Goal: Obtain resource: Obtain resource

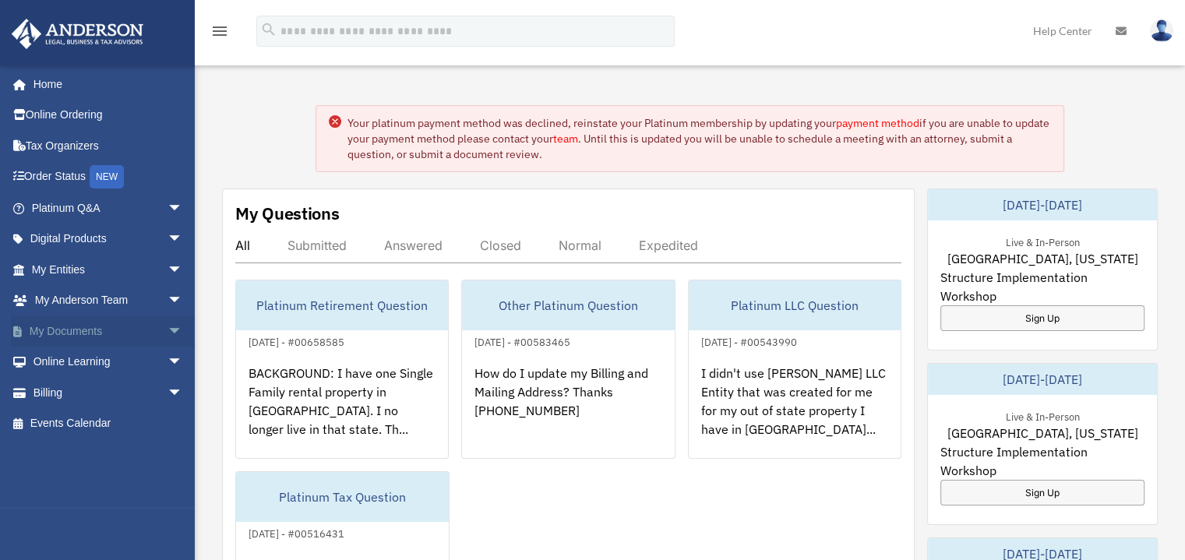
click at [171, 326] on span "arrow_drop_down" at bounding box center [182, 331] width 31 height 32
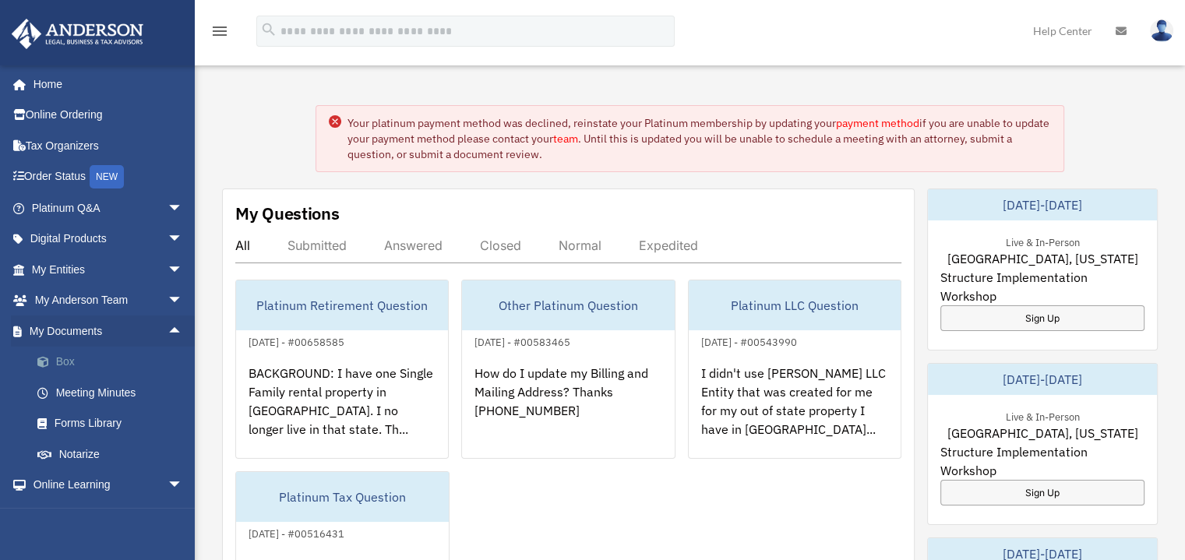
click at [86, 365] on link "Box" at bounding box center [114, 362] width 185 height 31
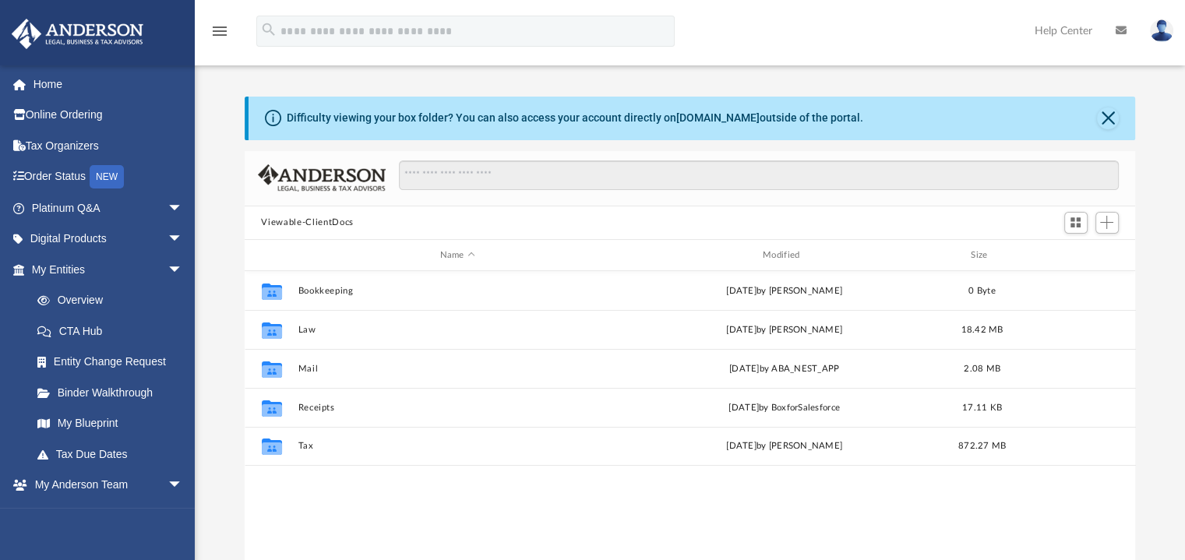
scroll to position [342, 879]
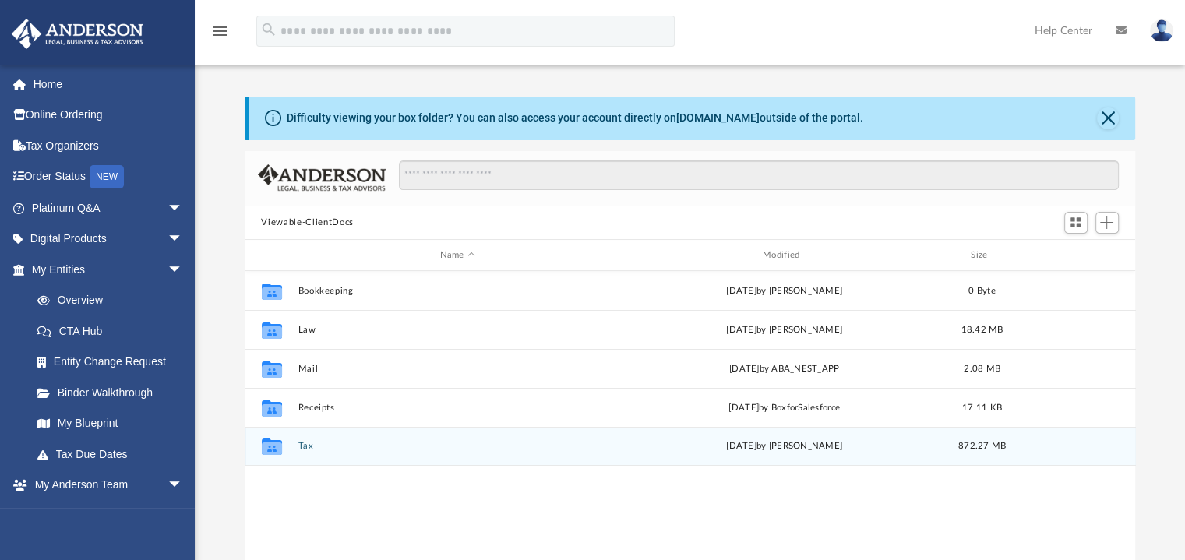
click at [303, 456] on div "Collaborated Folder Tax [DATE] by [PERSON_NAME] 872.27 MB" at bounding box center [690, 446] width 891 height 39
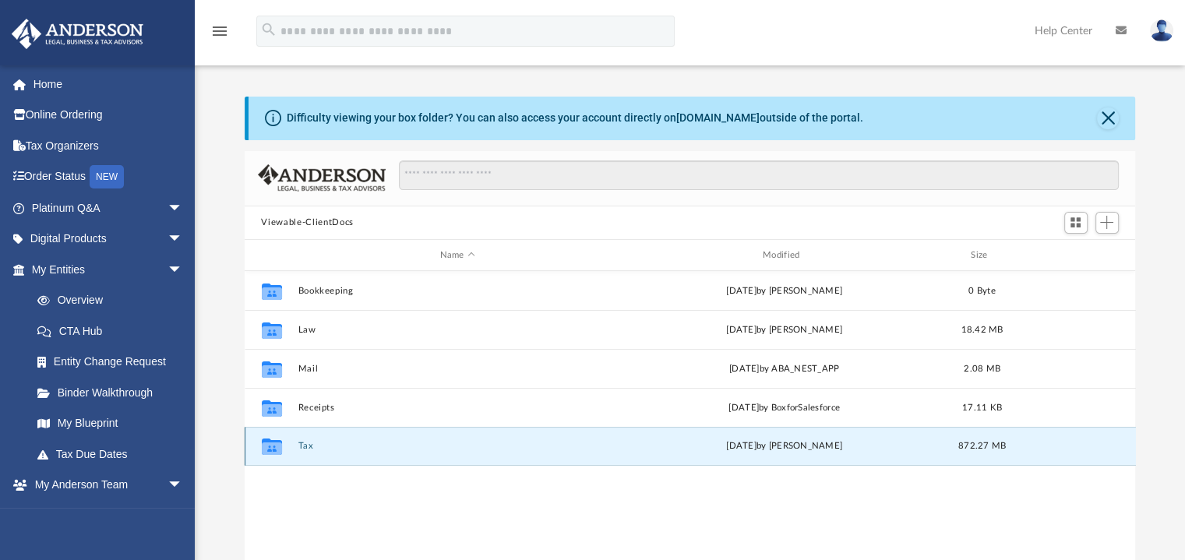
click at [312, 448] on button "Tax" at bounding box center [457, 447] width 319 height 10
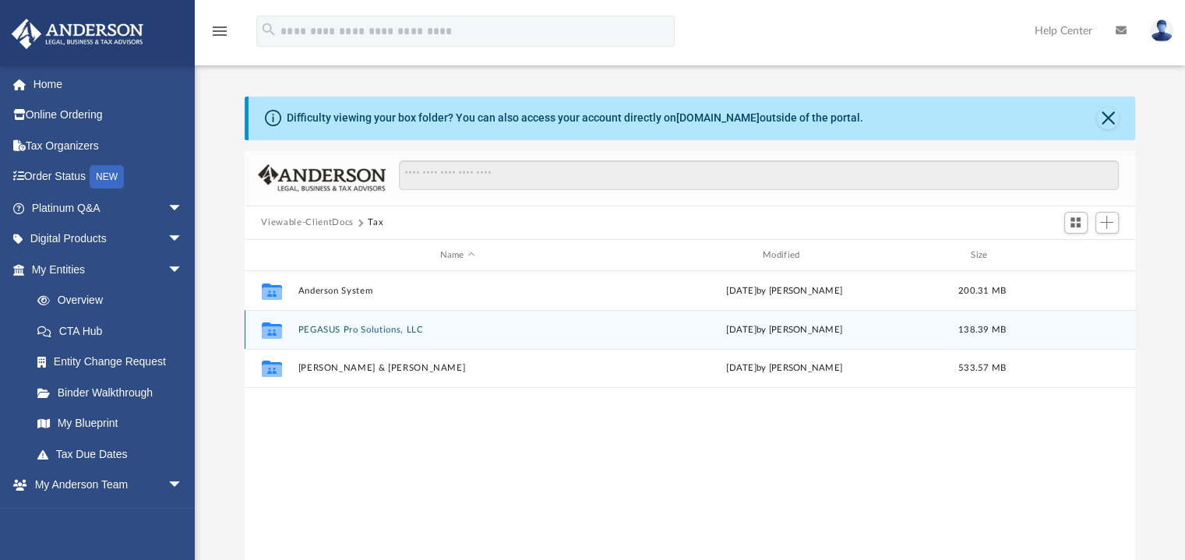
click at [379, 336] on div "Collaborated Folder PEGASUS Pro Solutions, LLC [DATE] by [PERSON_NAME] 138.39 MB" at bounding box center [690, 329] width 891 height 39
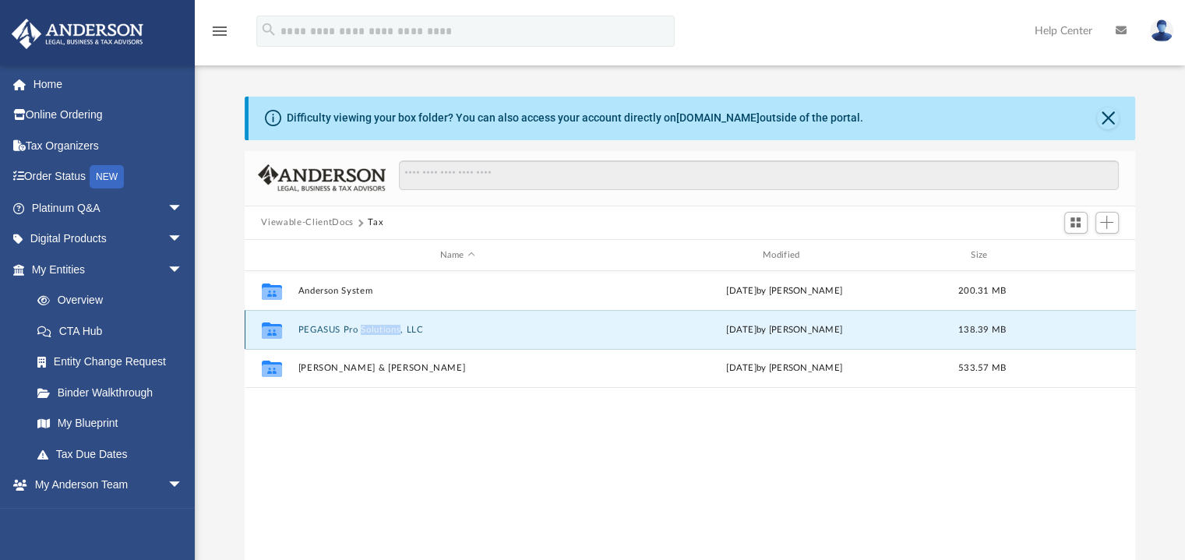
click at [379, 336] on div "Collaborated Folder PEGASUS Pro Solutions, LLC [DATE] by [PERSON_NAME] 138.39 MB" at bounding box center [690, 329] width 891 height 39
click at [315, 328] on button "PEGASUS Pro Solutions, LLC" at bounding box center [457, 330] width 319 height 10
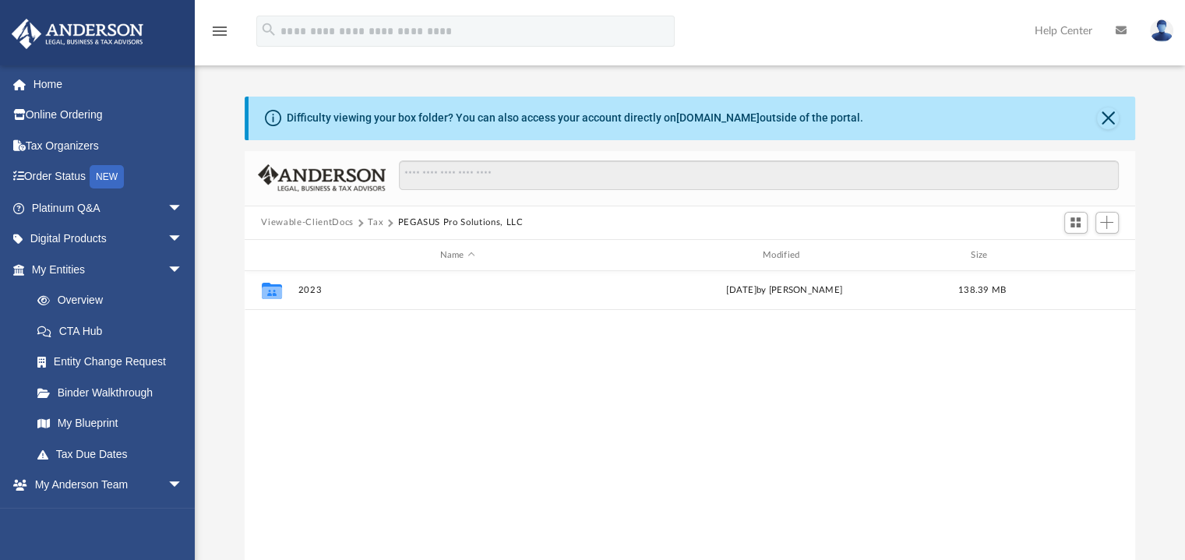
click at [372, 220] on button "Tax" at bounding box center [376, 223] width 16 height 14
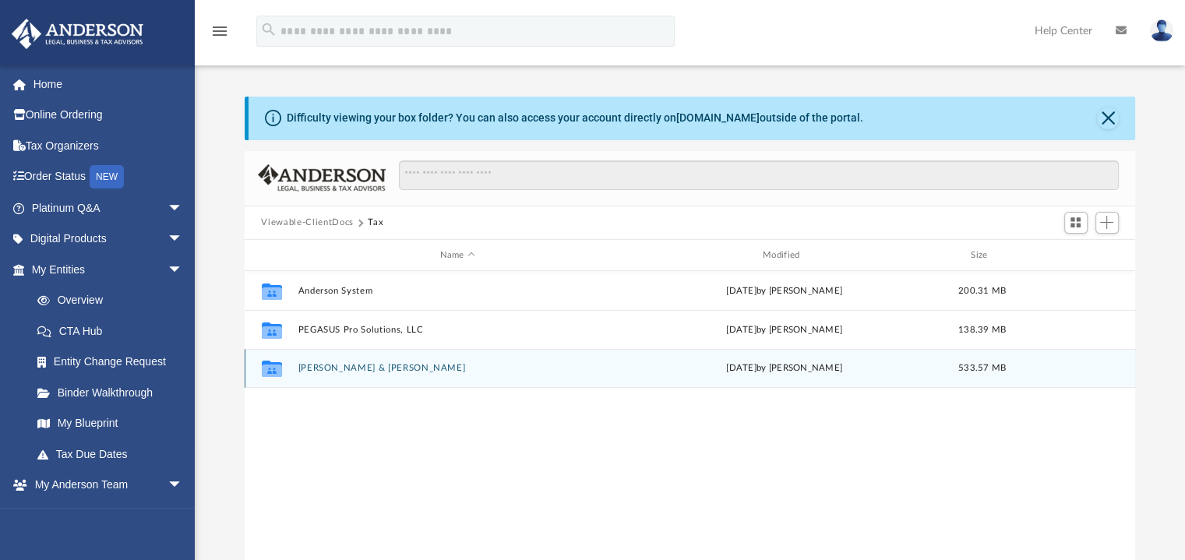
click at [344, 371] on button "[PERSON_NAME] & [PERSON_NAME]" at bounding box center [457, 369] width 319 height 10
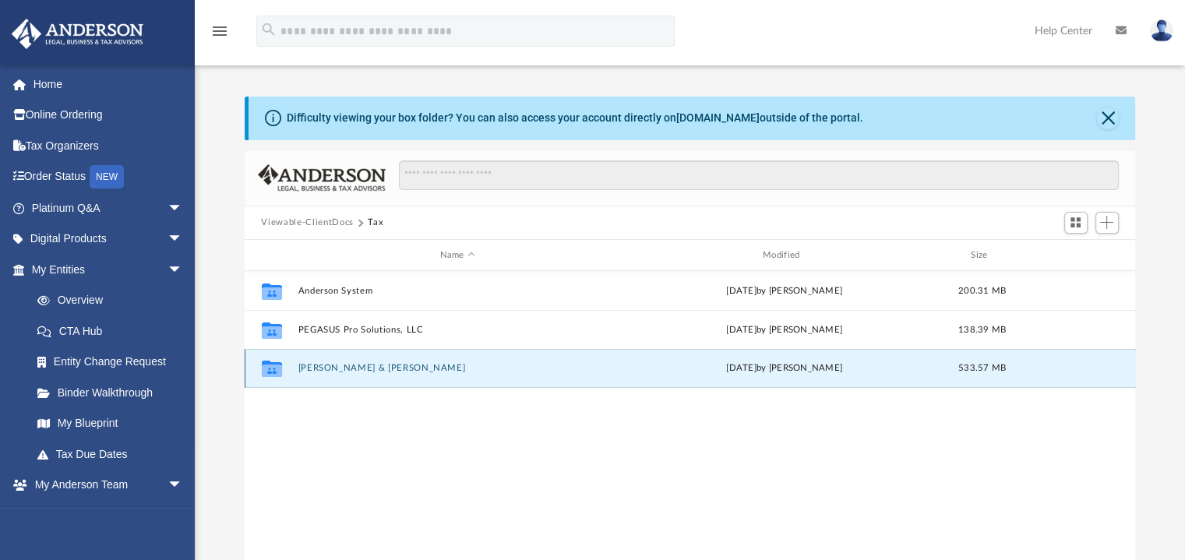
click at [344, 371] on button "[PERSON_NAME] & [PERSON_NAME]" at bounding box center [457, 369] width 319 height 10
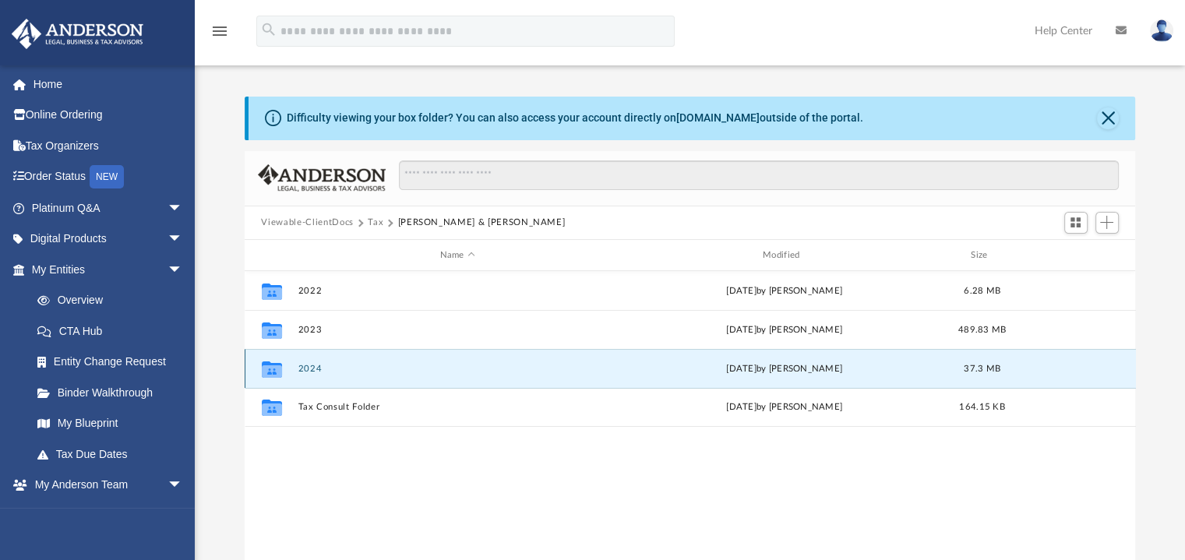
click at [318, 367] on button "2024" at bounding box center [457, 369] width 319 height 10
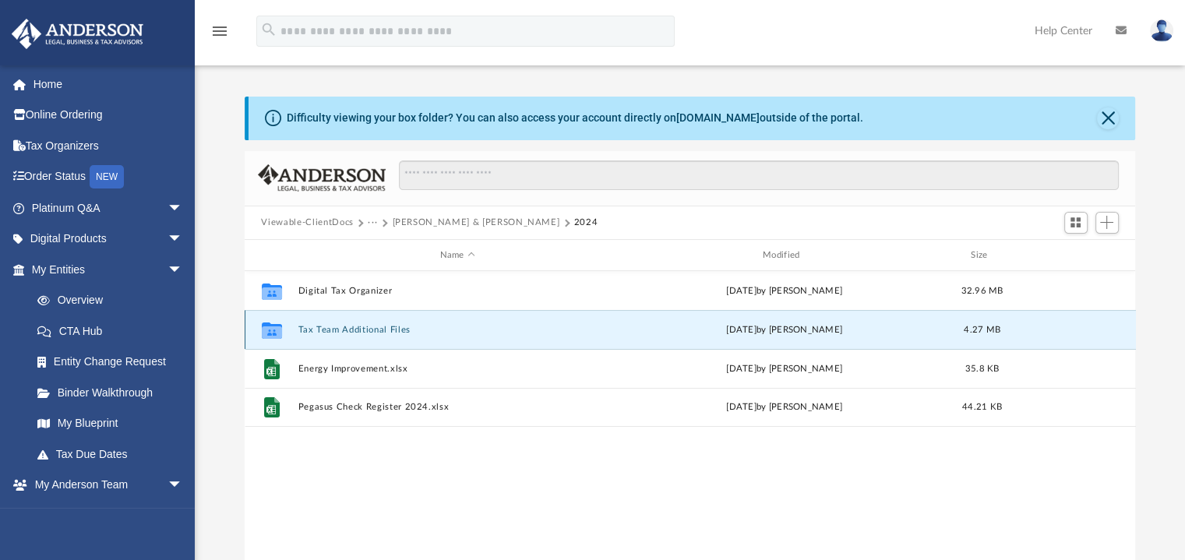
click at [351, 330] on button "Tax Team Additional Files" at bounding box center [457, 330] width 319 height 10
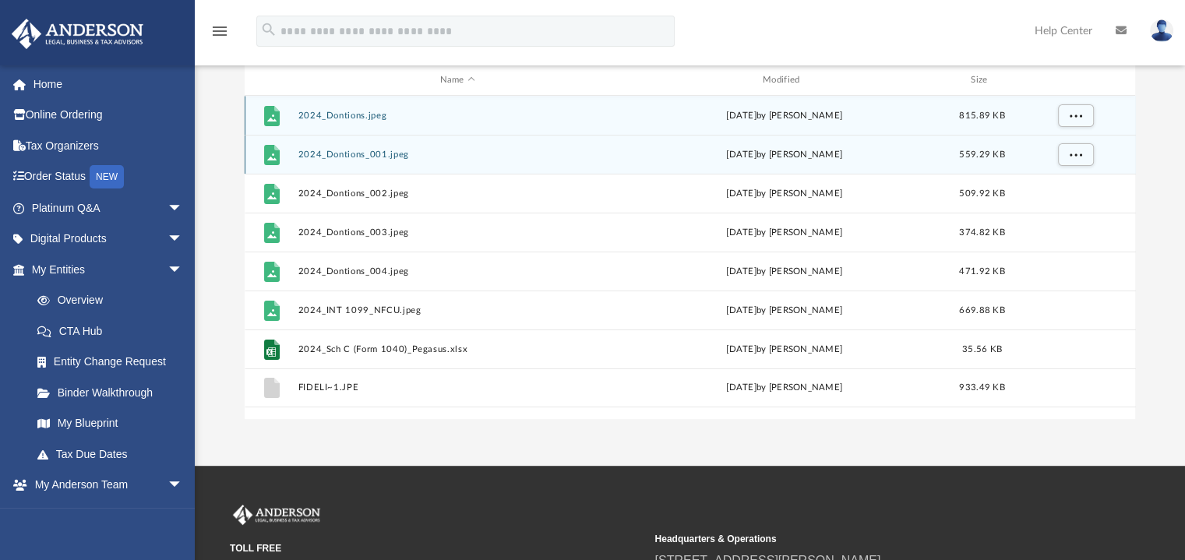
scroll to position [0, 0]
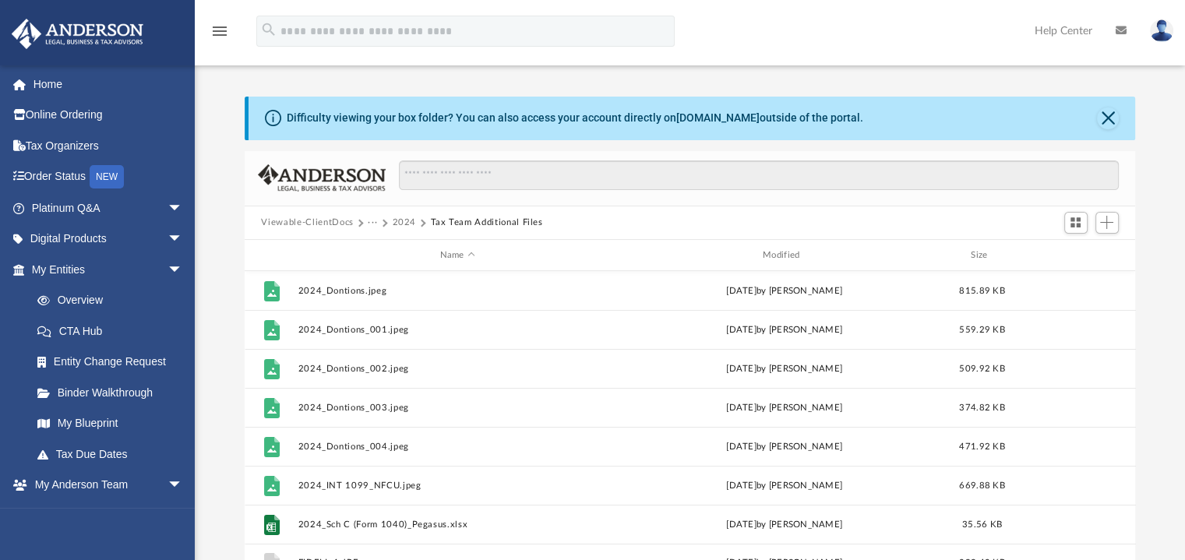
click at [400, 216] on button "2024" at bounding box center [404, 223] width 24 height 14
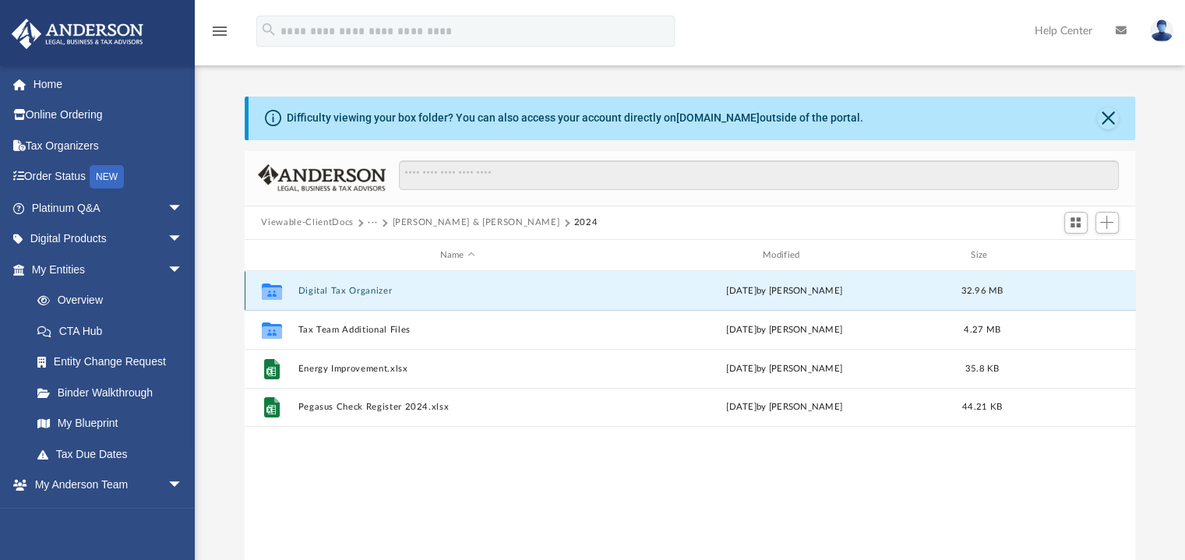
click at [359, 289] on button "Digital Tax Organizer" at bounding box center [457, 291] width 319 height 10
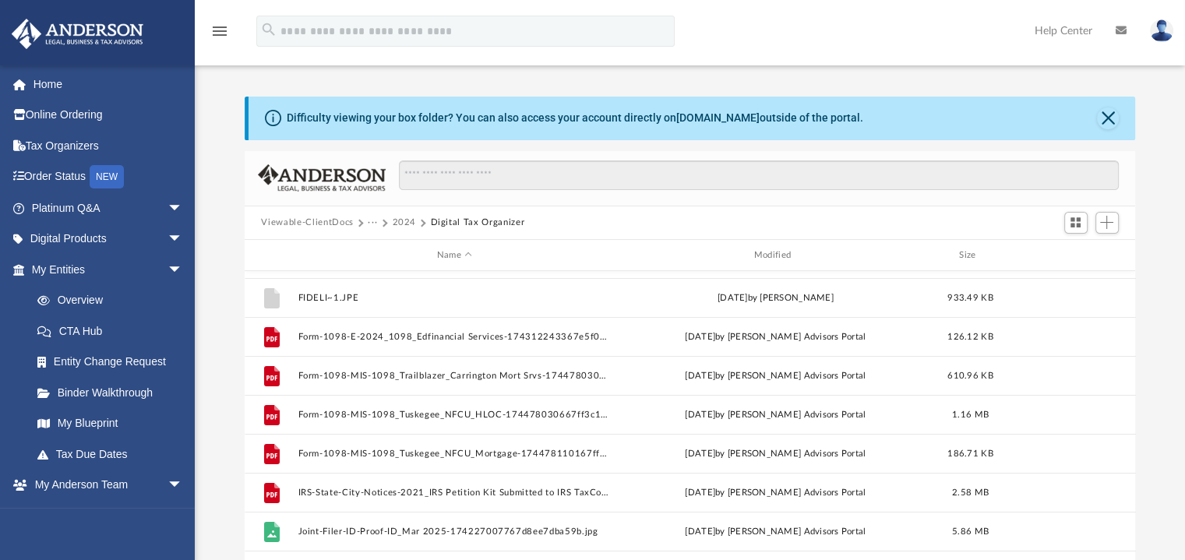
scroll to position [231, 0]
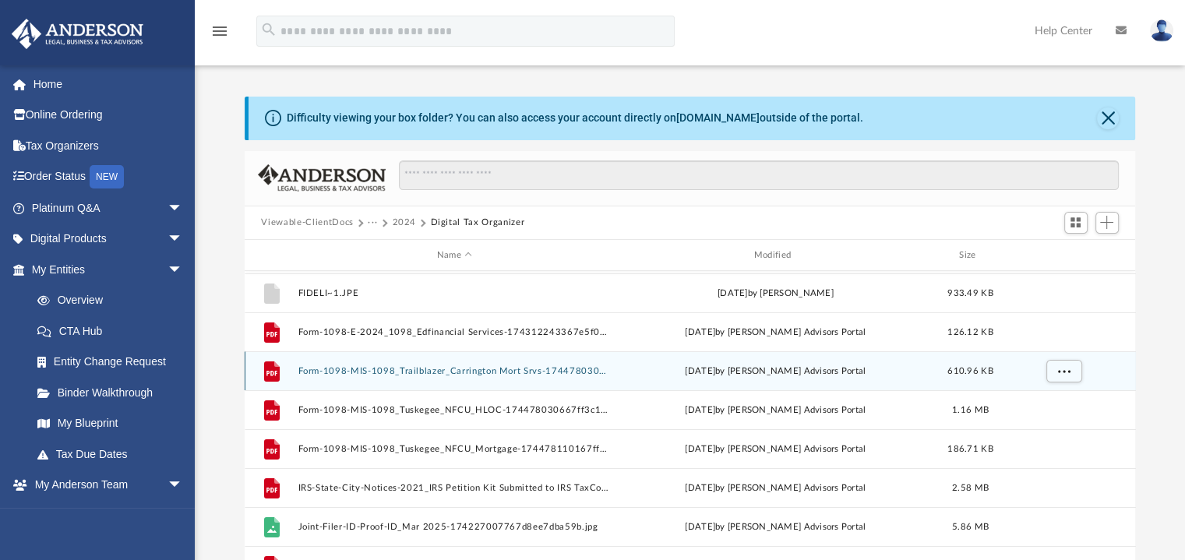
click at [470, 372] on button "Form-1098-MIS-1098_Trailblazer_Carrington Mort Srvs-174478030667ff3c1201859.pdf" at bounding box center [455, 371] width 314 height 10
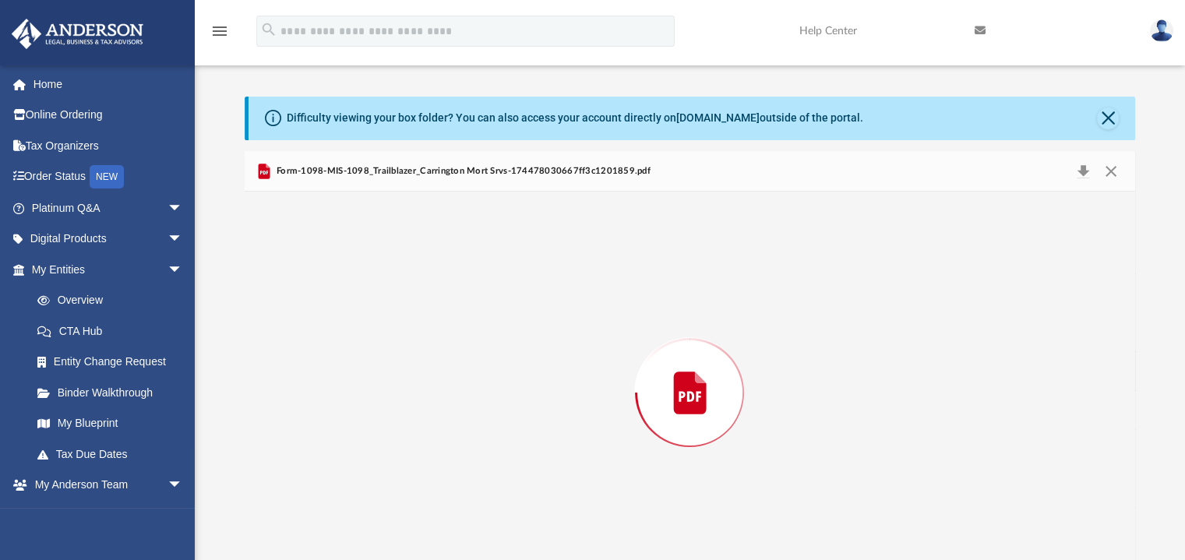
scroll to position [33, 0]
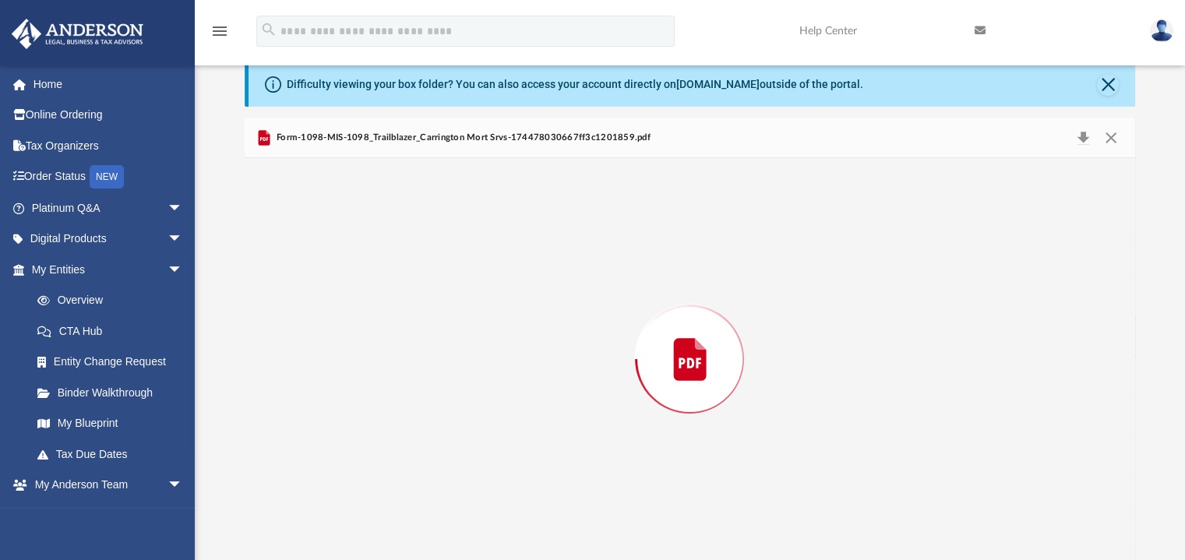
click at [470, 372] on div "Preview" at bounding box center [690, 359] width 891 height 402
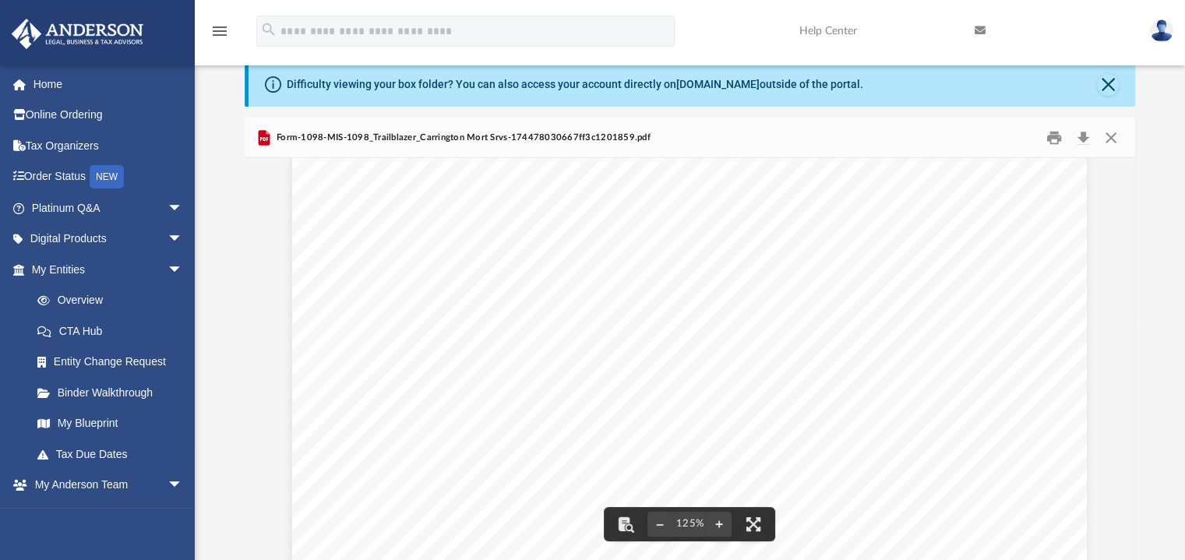
scroll to position [47, 0]
click at [1112, 81] on button "Close" at bounding box center [1108, 85] width 22 height 22
